Goal: Transaction & Acquisition: Purchase product/service

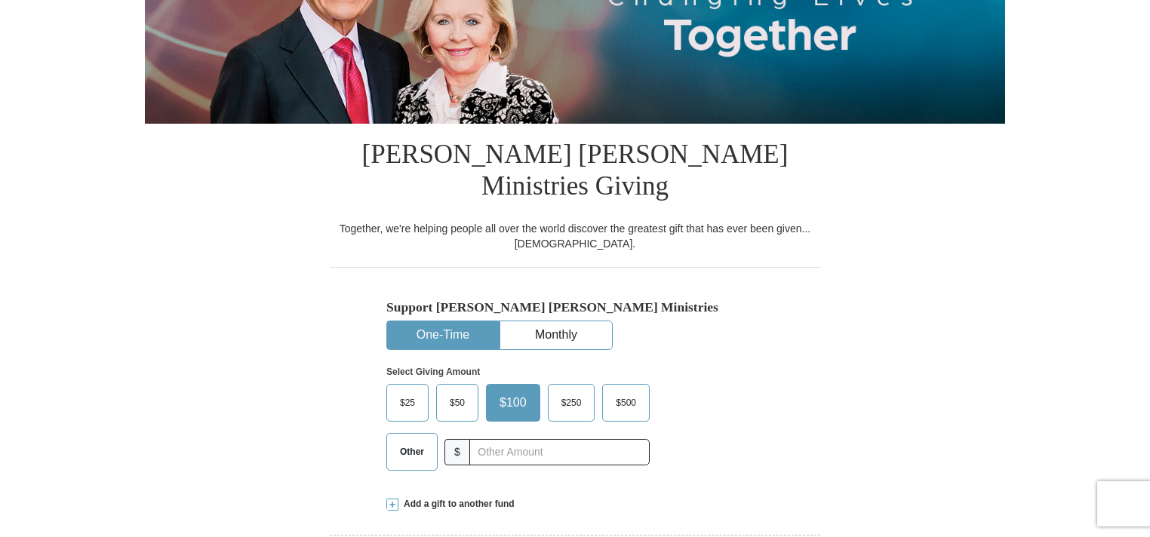
scroll to position [226, 0]
select select "TN"
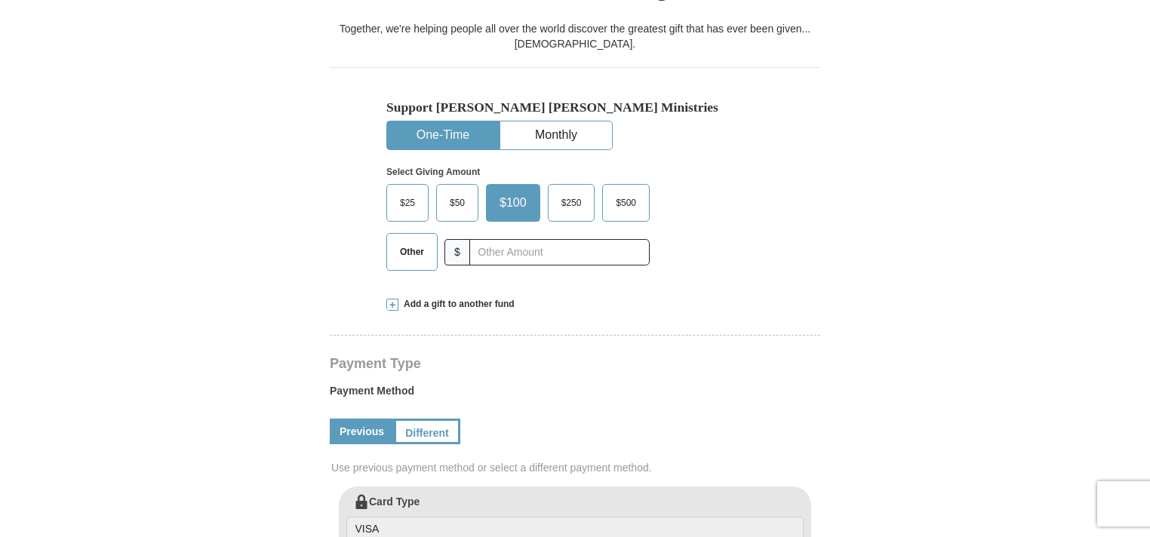
scroll to position [453, 0]
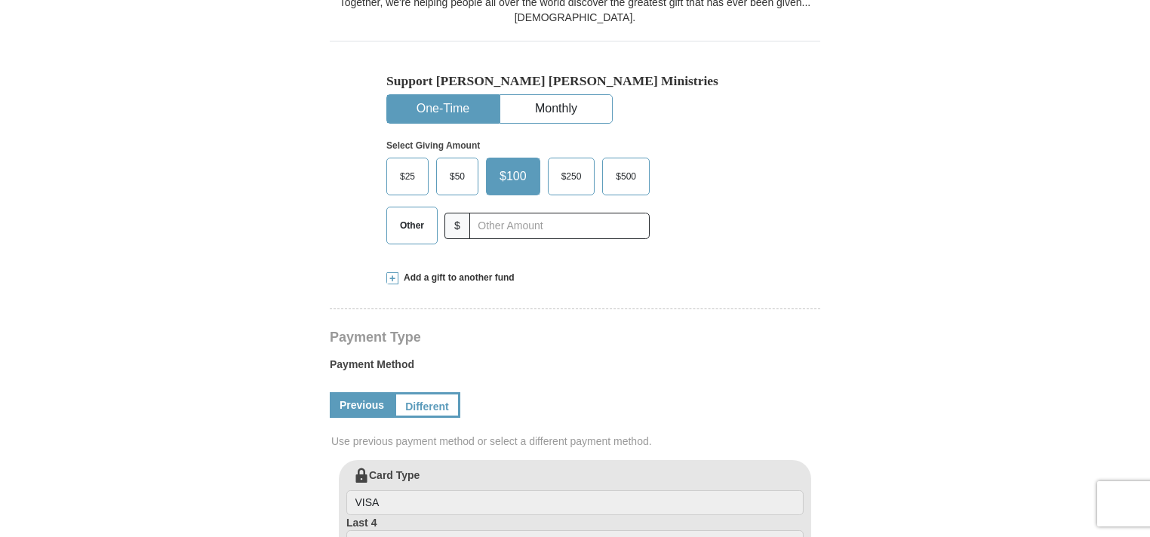
click at [405, 214] on span "Other" at bounding box center [411, 225] width 39 height 23
click at [0, 0] on input "Other" at bounding box center [0, 0] width 0 height 0
click at [389, 272] on span at bounding box center [392, 278] width 12 height 12
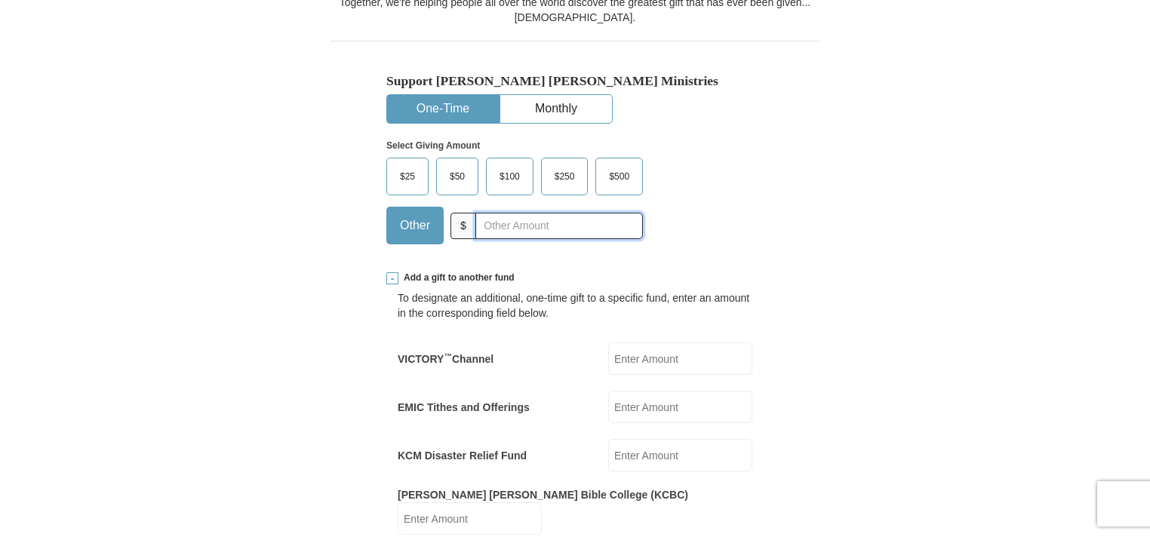
click at [484, 213] on input "text" at bounding box center [558, 226] width 167 height 26
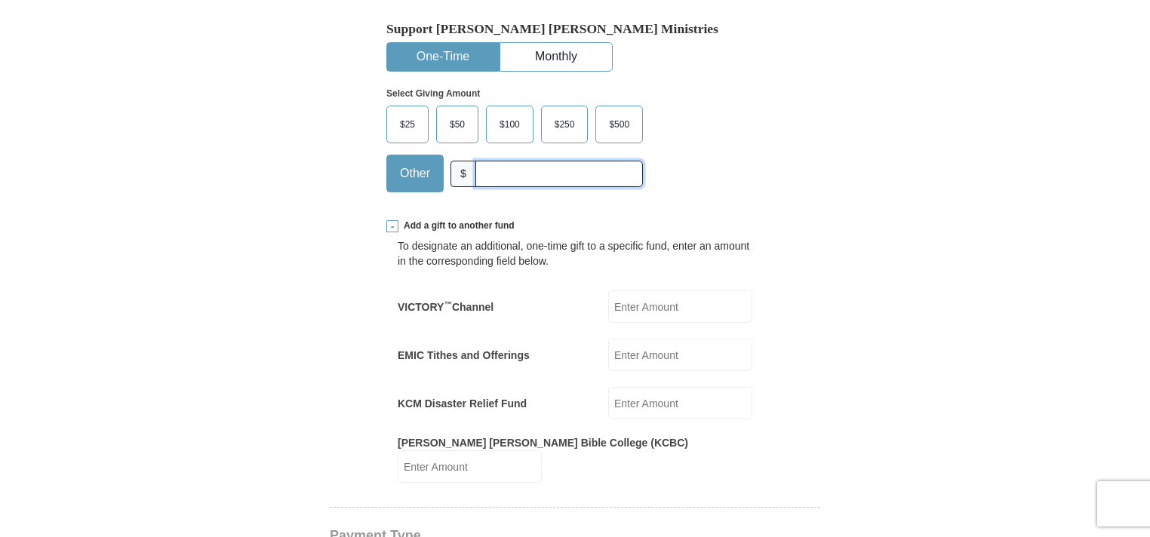
scroll to position [528, 0]
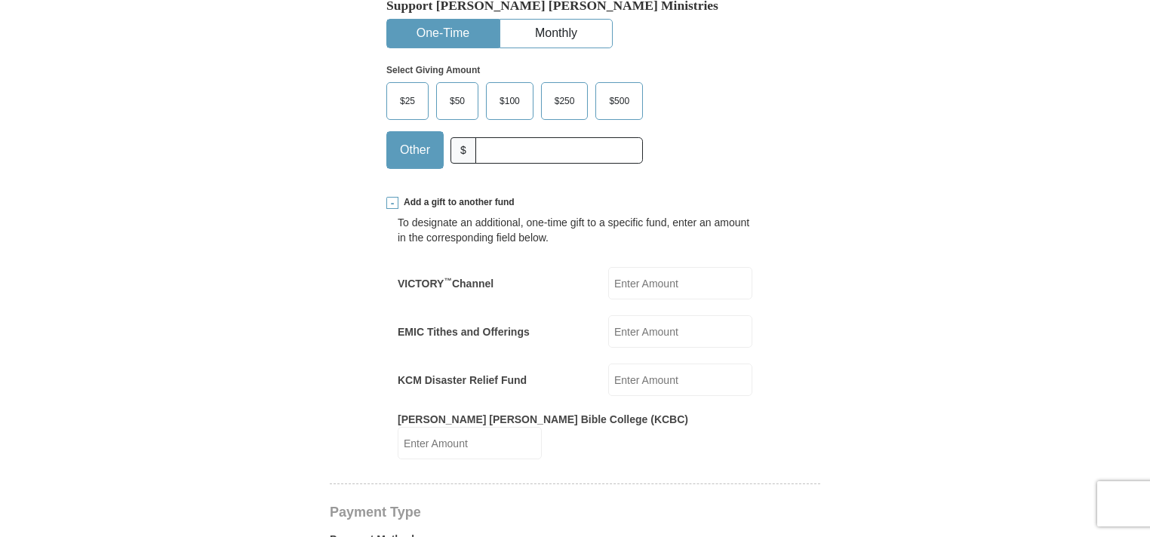
click at [629, 267] on input "VICTORY ™ Channel" at bounding box center [680, 283] width 144 height 32
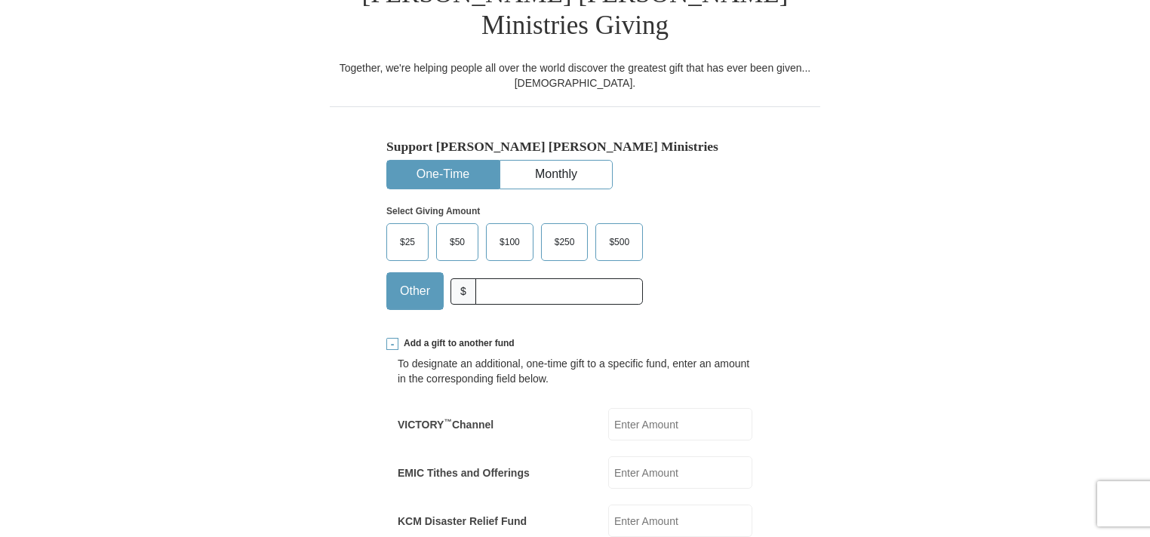
scroll to position [377, 0]
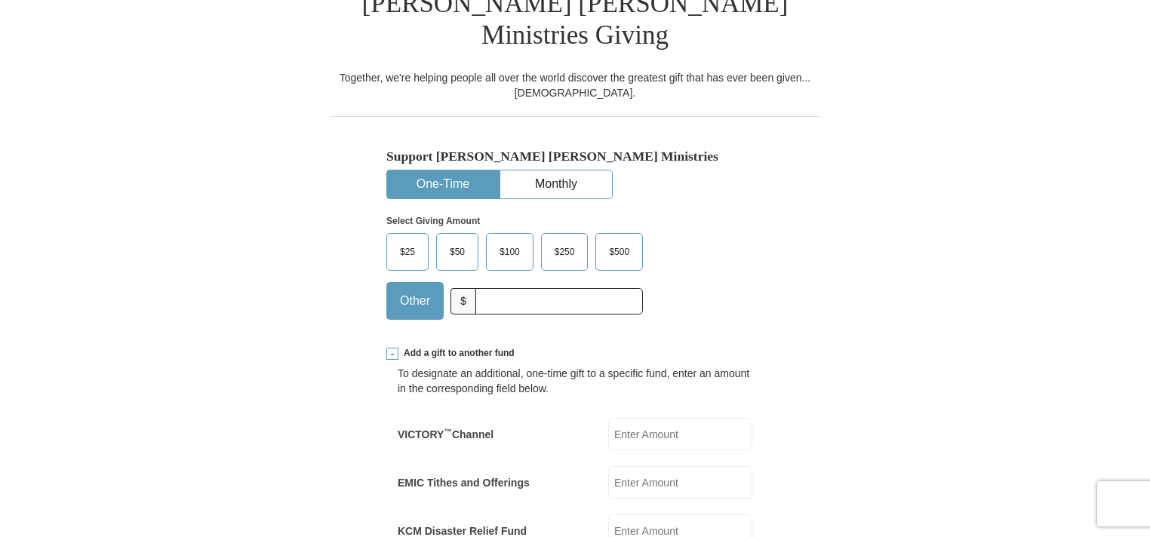
click at [453, 241] on span "$50" at bounding box center [457, 252] width 30 height 23
click at [0, 0] on input "$50" at bounding box center [0, 0] width 0 height 0
click at [485, 288] on input "text" at bounding box center [558, 301] width 167 height 26
click at [451, 241] on span "$50" at bounding box center [457, 252] width 30 height 23
click at [0, 0] on input "$50" at bounding box center [0, 0] width 0 height 0
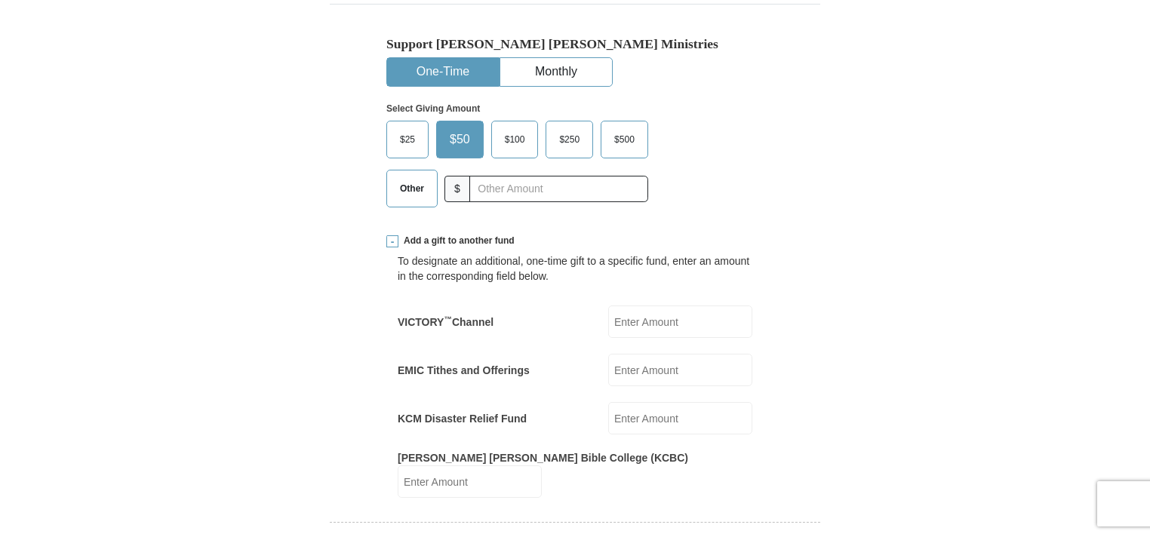
scroll to position [528, 0]
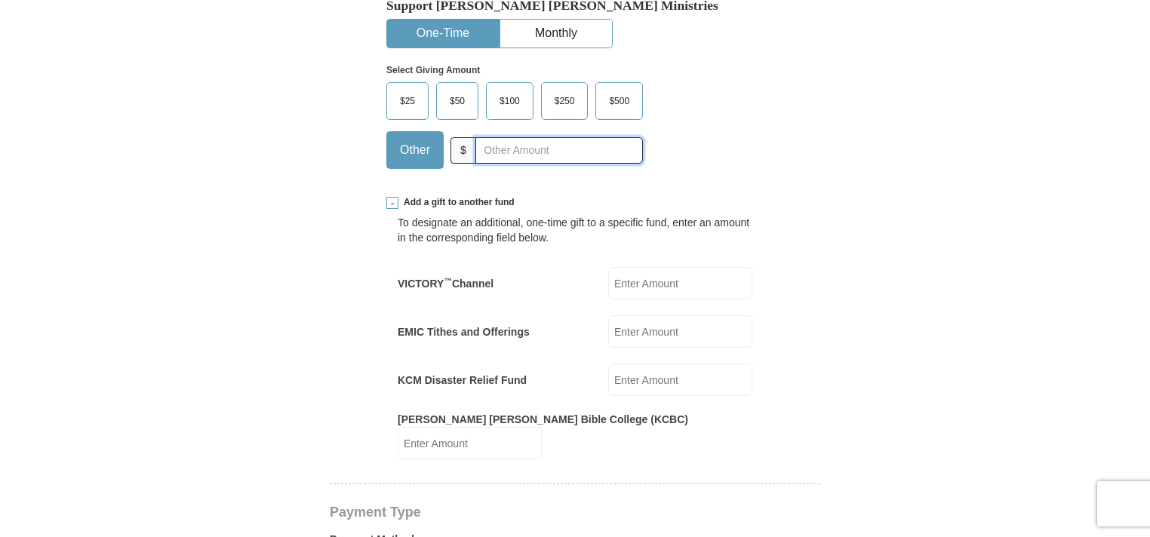
click at [487, 137] on input "text" at bounding box center [558, 150] width 167 height 26
click at [459, 90] on span "$50" at bounding box center [457, 101] width 30 height 23
click at [0, 0] on input "$50" at bounding box center [0, 0] width 0 height 0
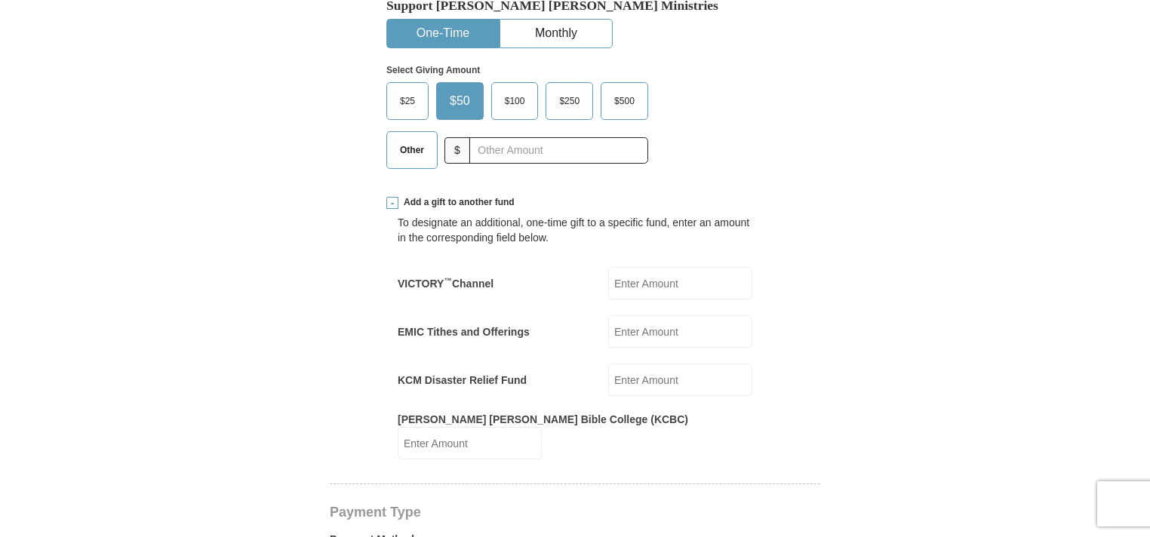
click at [431, 276] on label "VICTORY ™ Channel" at bounding box center [446, 283] width 96 height 15
click at [608, 267] on input "VICTORY ™ Channel" at bounding box center [680, 283] width 144 height 32
click at [858, 208] on form "[PERSON_NAME] [PERSON_NAME] Ministries Giving Together, we're helping people al…" at bounding box center [575, 490] width 860 height 1917
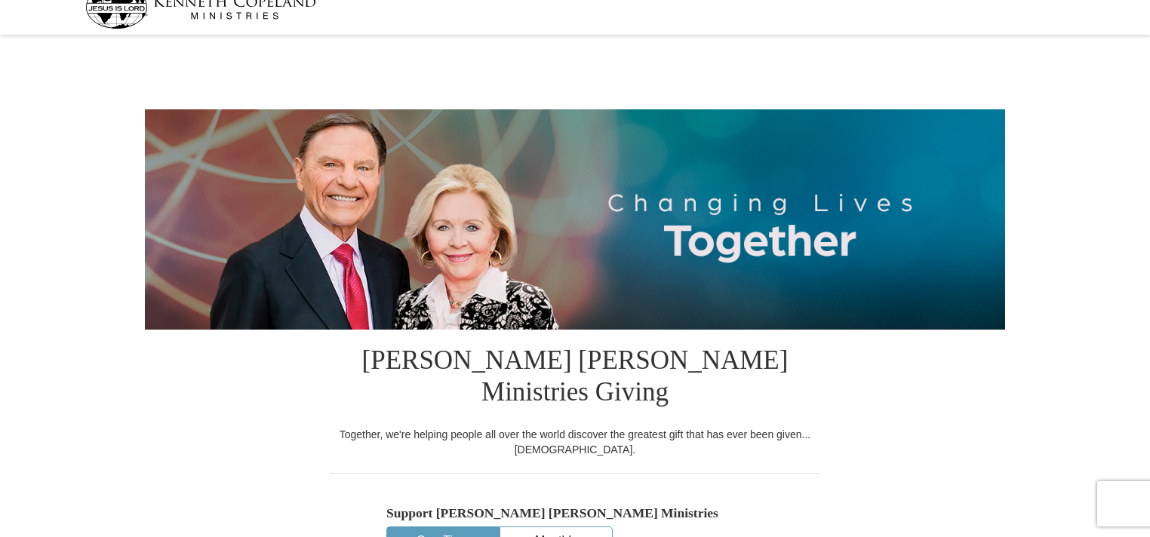
scroll to position [0, 0]
